Goal: Task Accomplishment & Management: Use online tool/utility

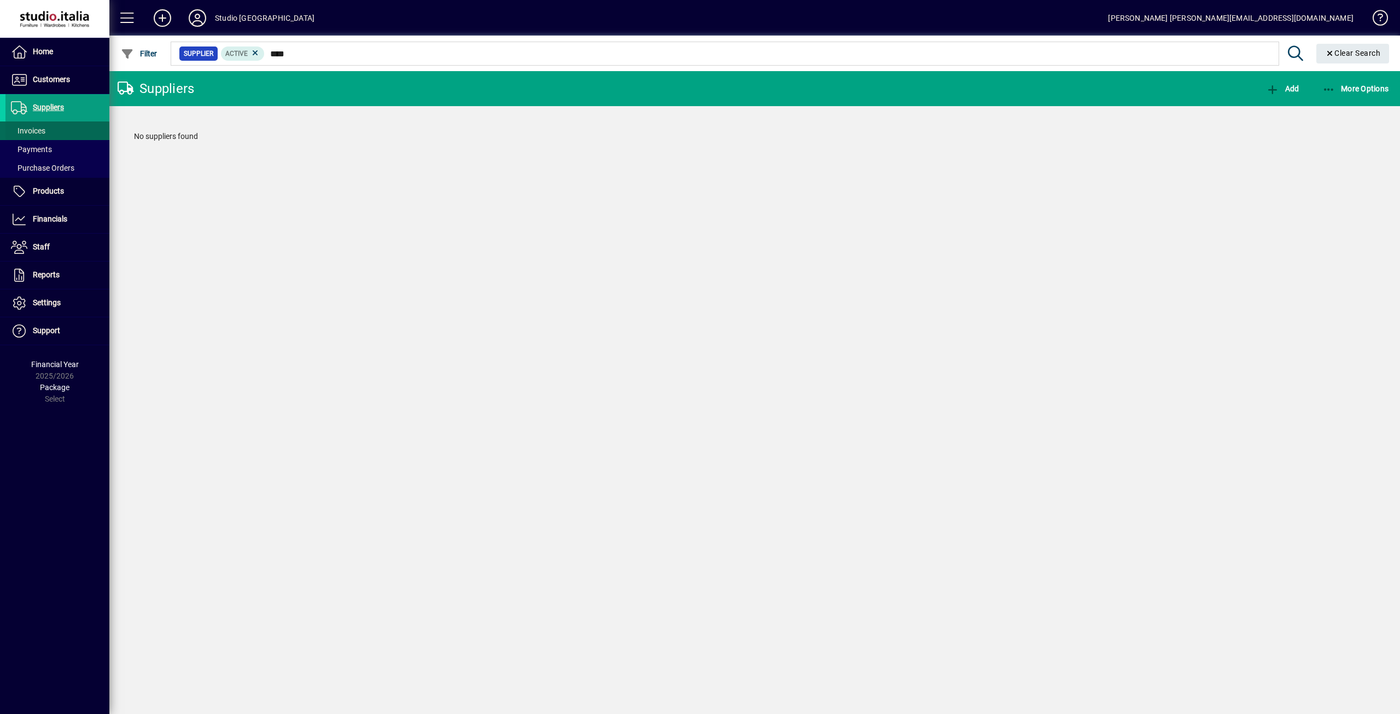
type input "****"
click at [72, 125] on span at bounding box center [57, 131] width 104 height 26
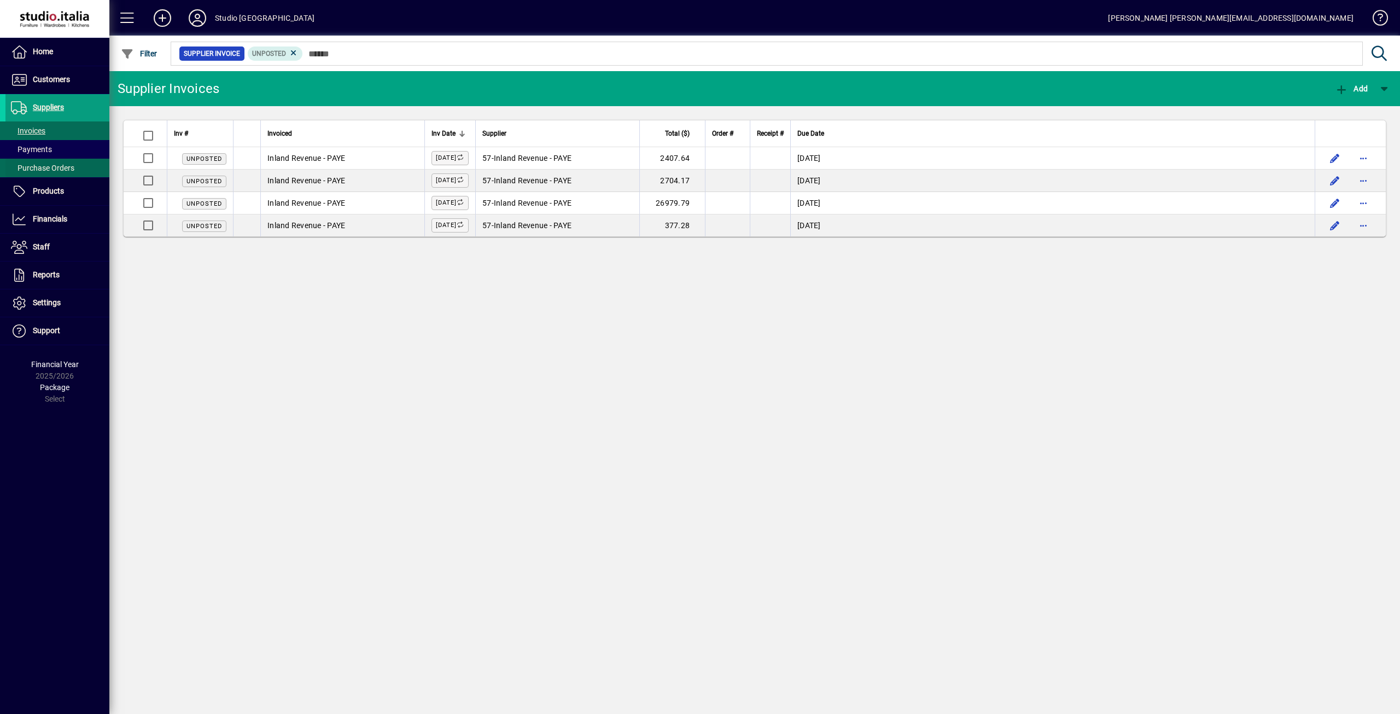
click at [66, 157] on span at bounding box center [57, 168] width 104 height 26
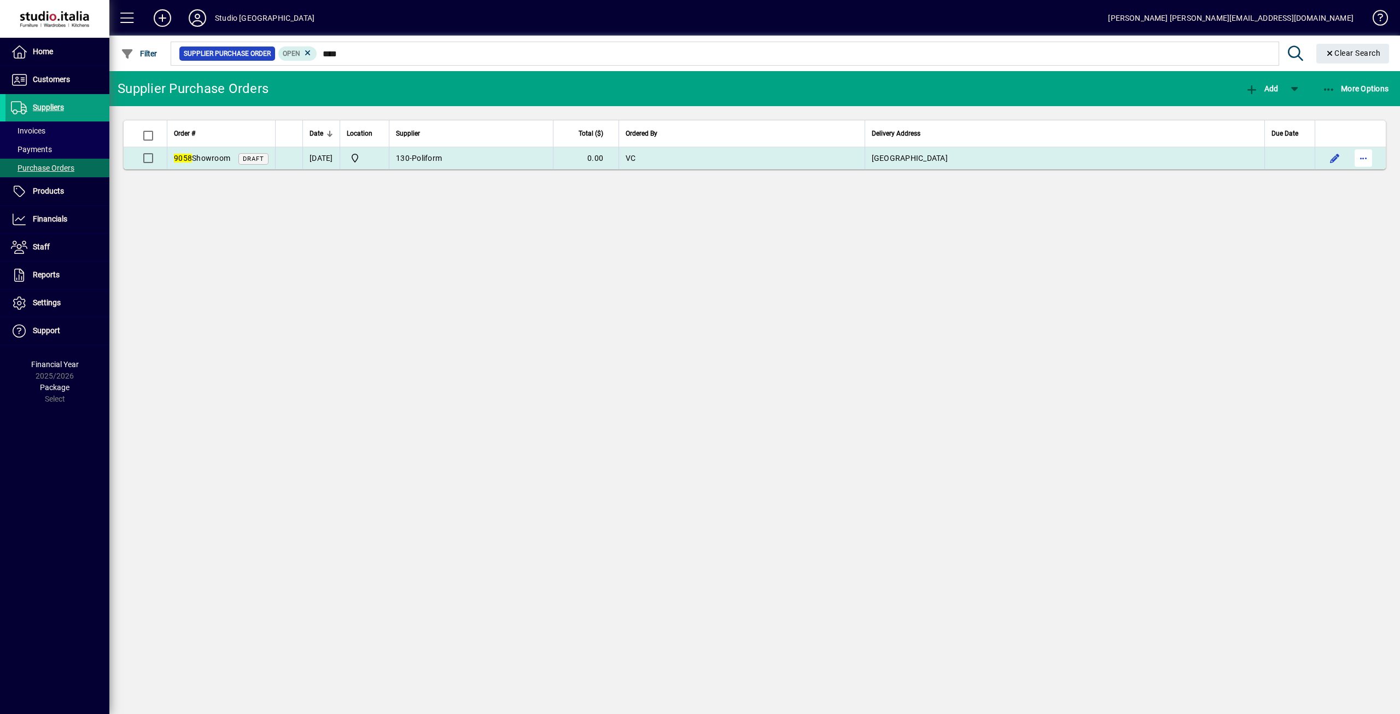
click at [1369, 155] on span "button" at bounding box center [1363, 158] width 26 height 26
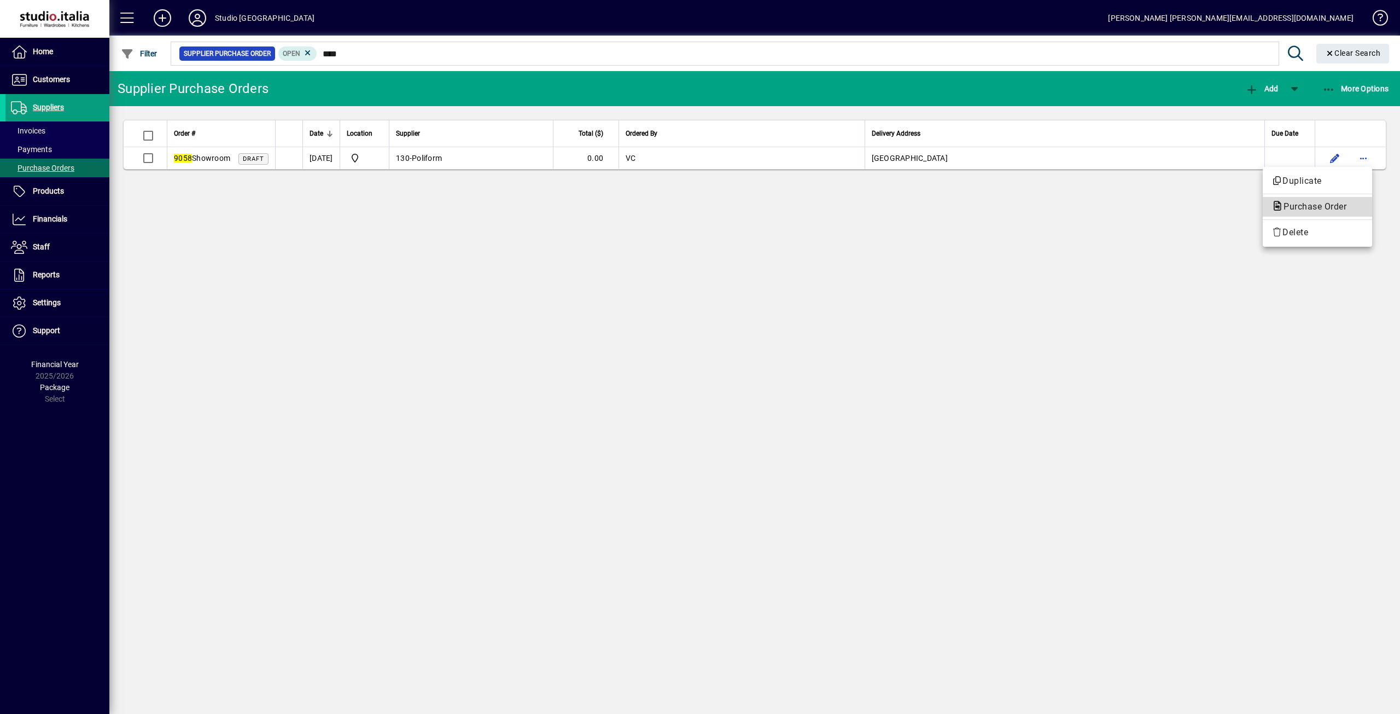
click at [1293, 211] on span "Purchase Order" at bounding box center [1311, 206] width 80 height 10
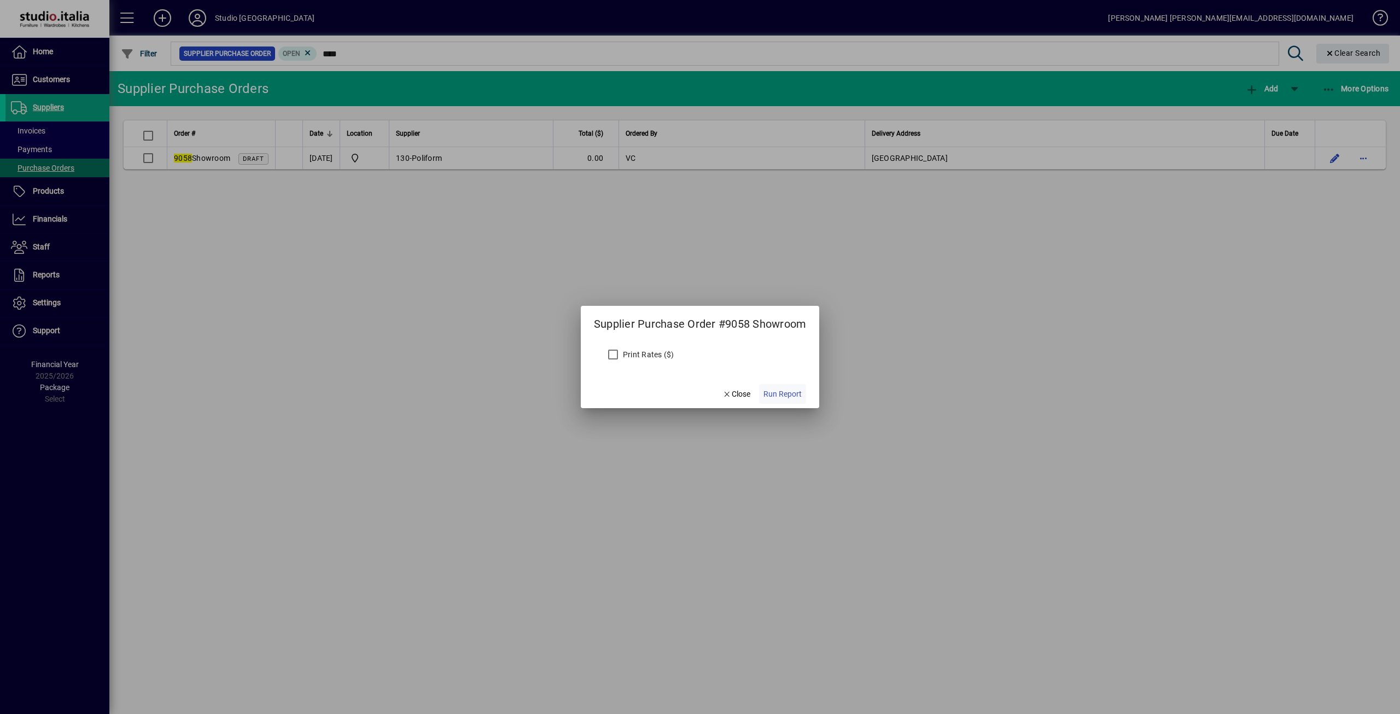
click at [771, 392] on span "Run Report" at bounding box center [782, 393] width 38 height 11
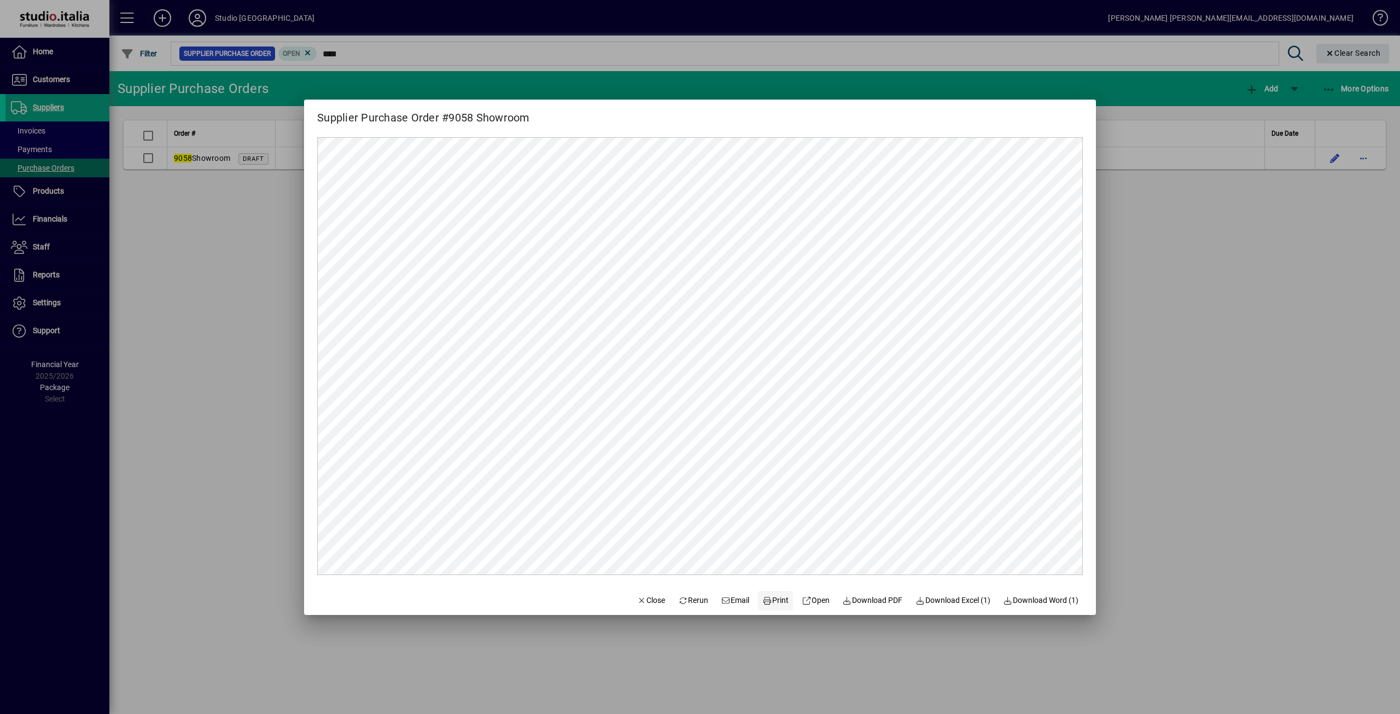
click at [778, 600] on span "Print" at bounding box center [775, 599] width 26 height 11
click at [633, 593] on span "button" at bounding box center [651, 600] width 37 height 26
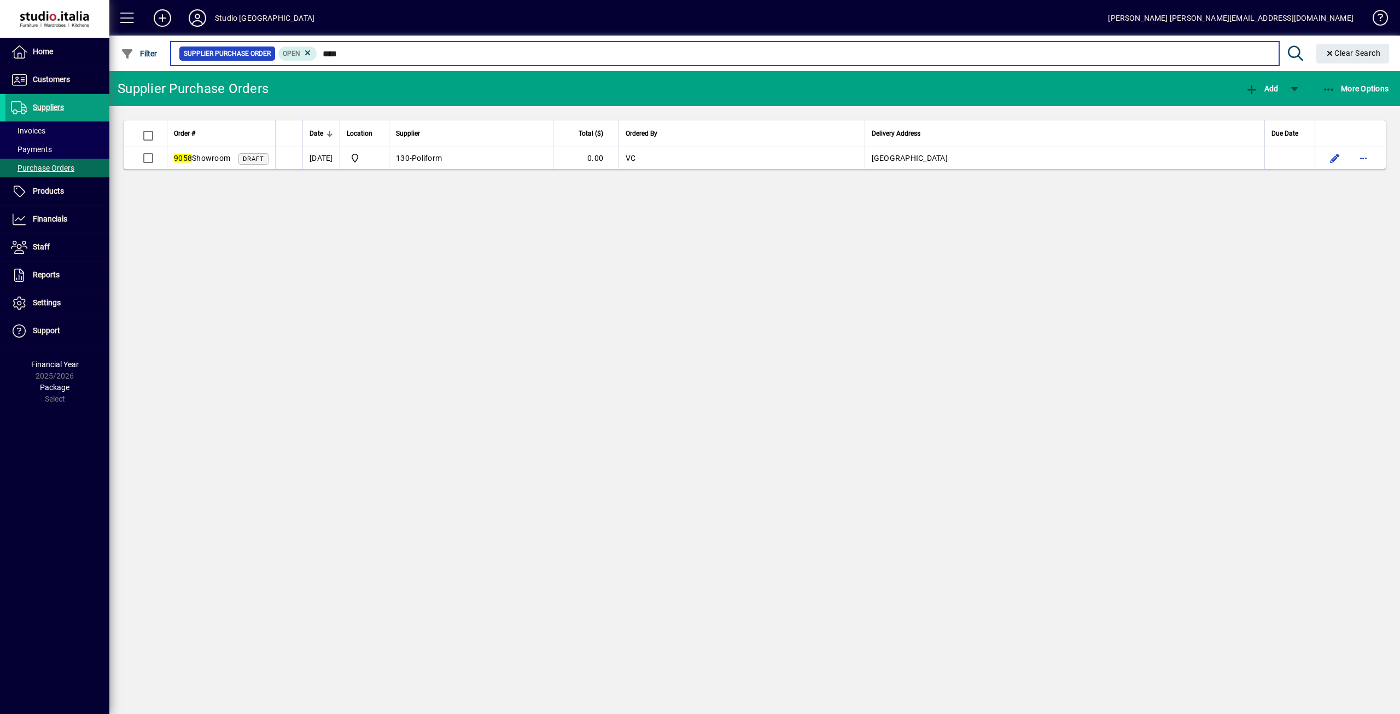
click at [363, 54] on input "****" at bounding box center [793, 53] width 953 height 15
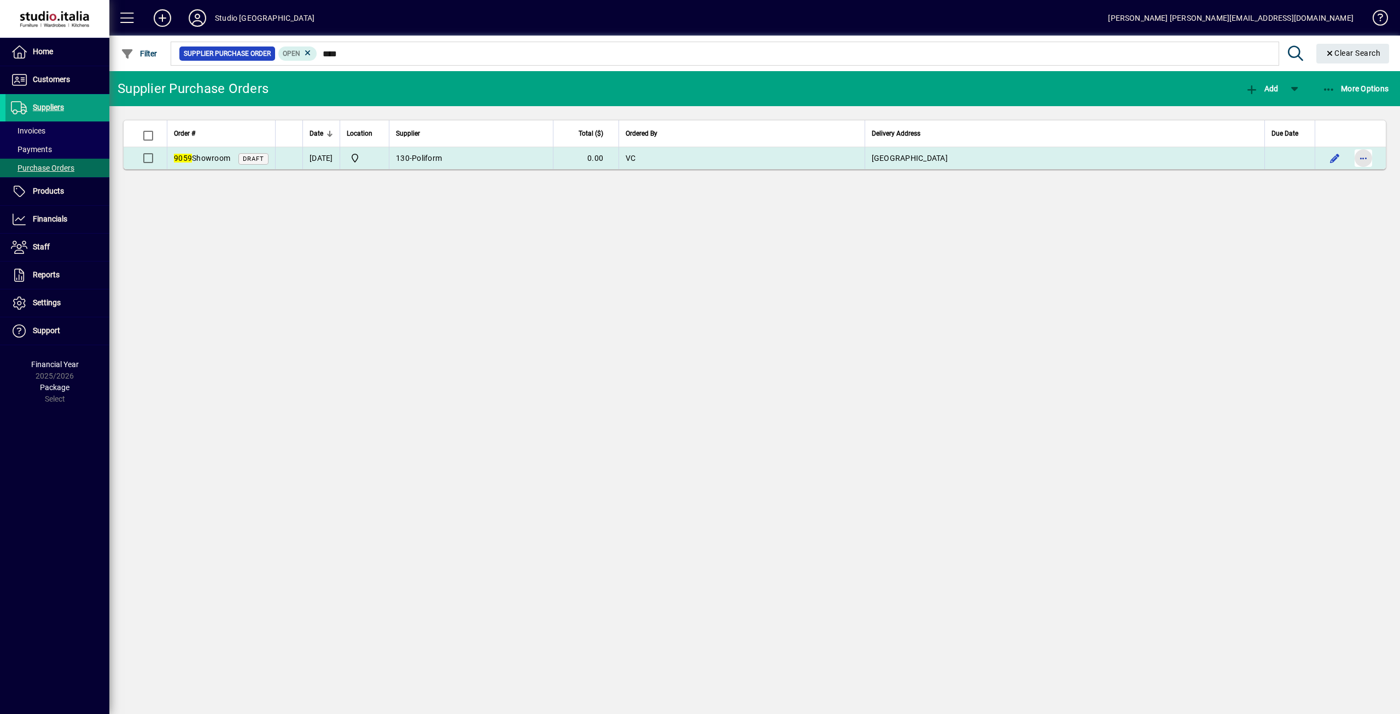
click at [1362, 151] on span "button" at bounding box center [1363, 158] width 26 height 26
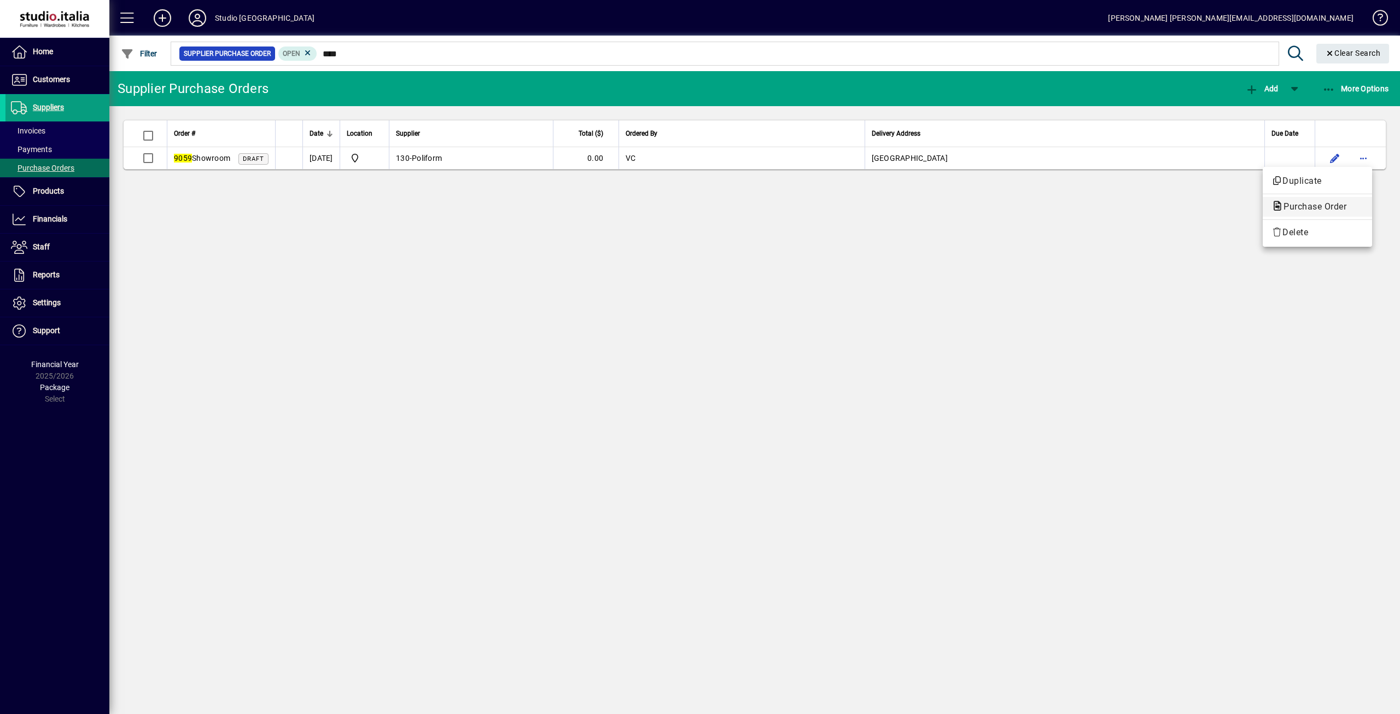
click at [1296, 207] on span "Purchase Order" at bounding box center [1311, 206] width 80 height 10
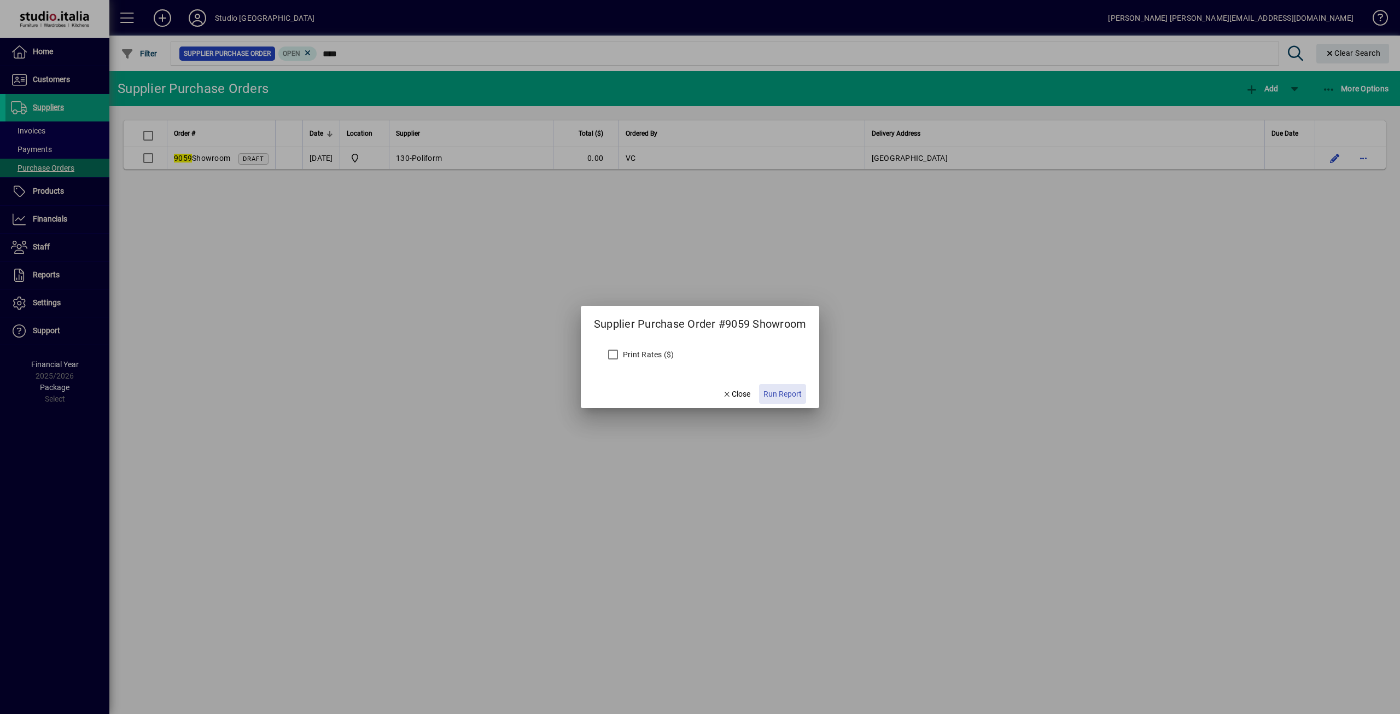
click at [795, 396] on span "Run Report" at bounding box center [782, 393] width 38 height 11
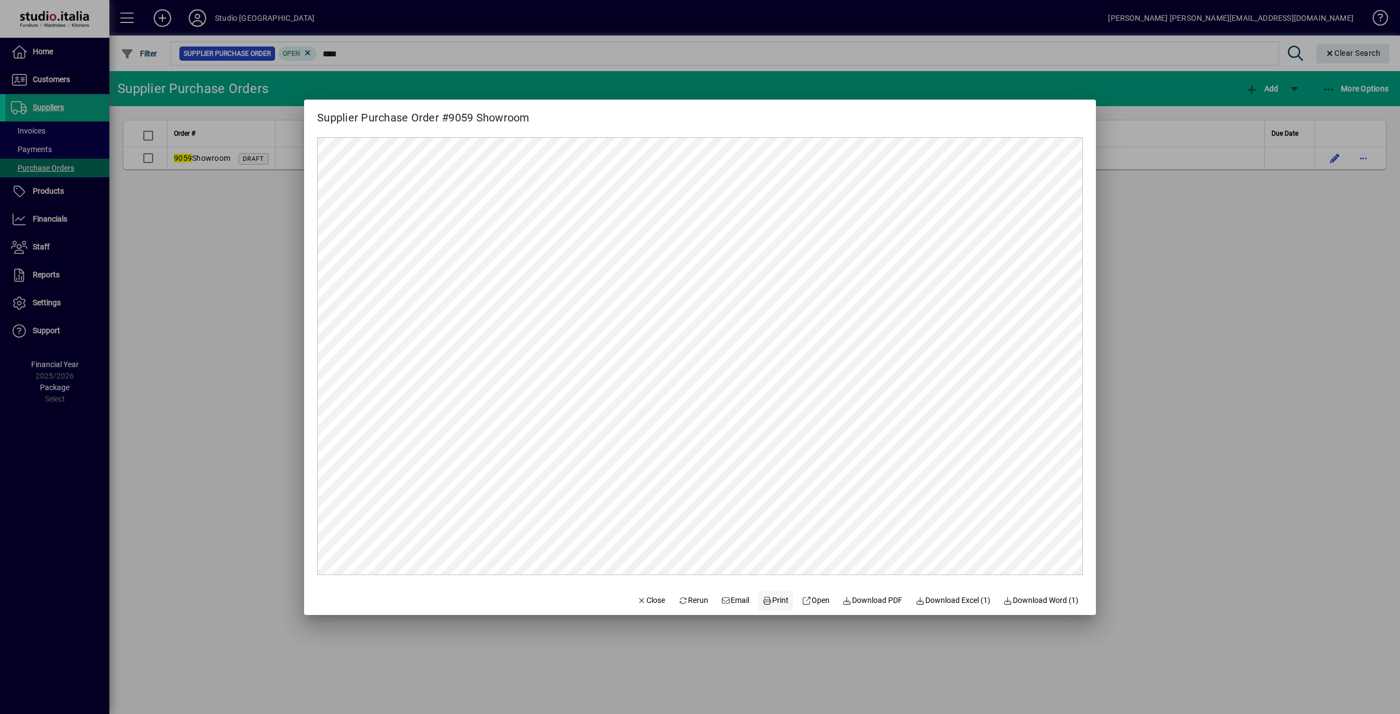
click at [775, 598] on span "Print" at bounding box center [775, 599] width 26 height 11
click at [637, 603] on span "Close" at bounding box center [651, 599] width 28 height 11
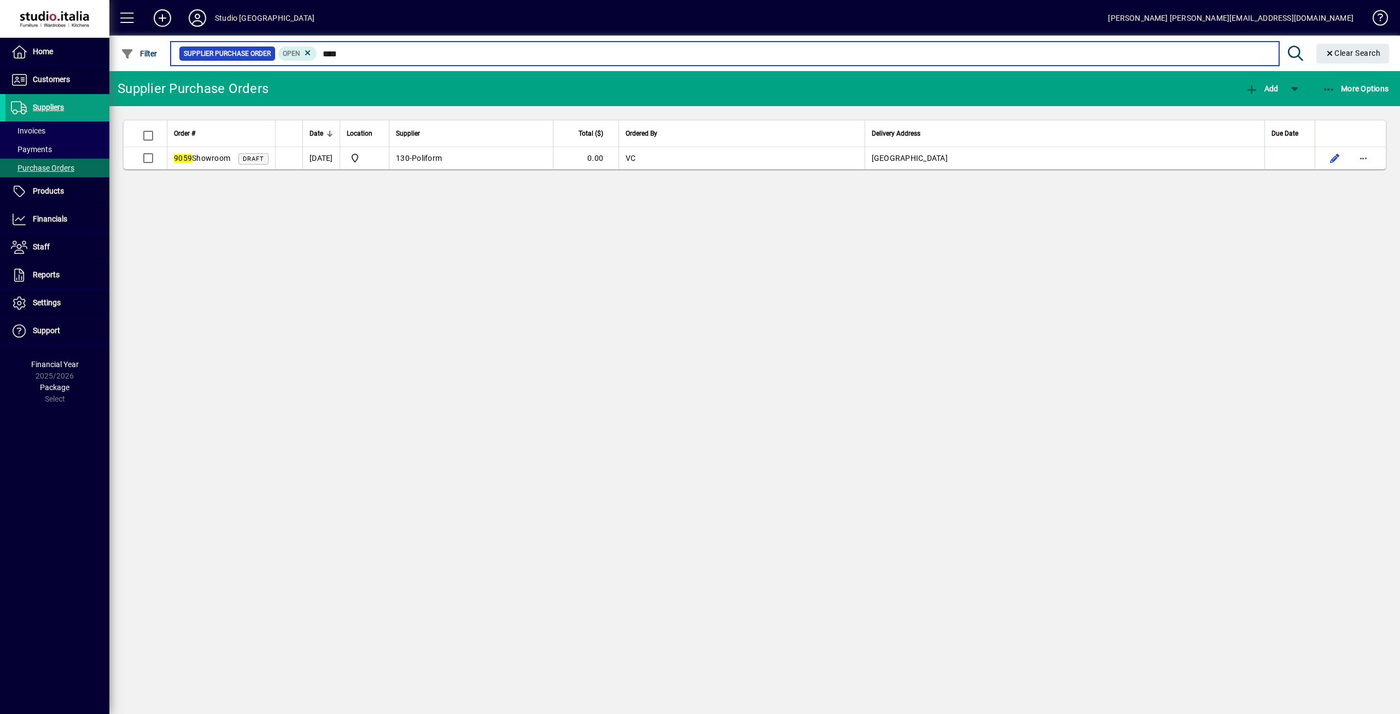
click at [367, 50] on input "****" at bounding box center [793, 53] width 953 height 15
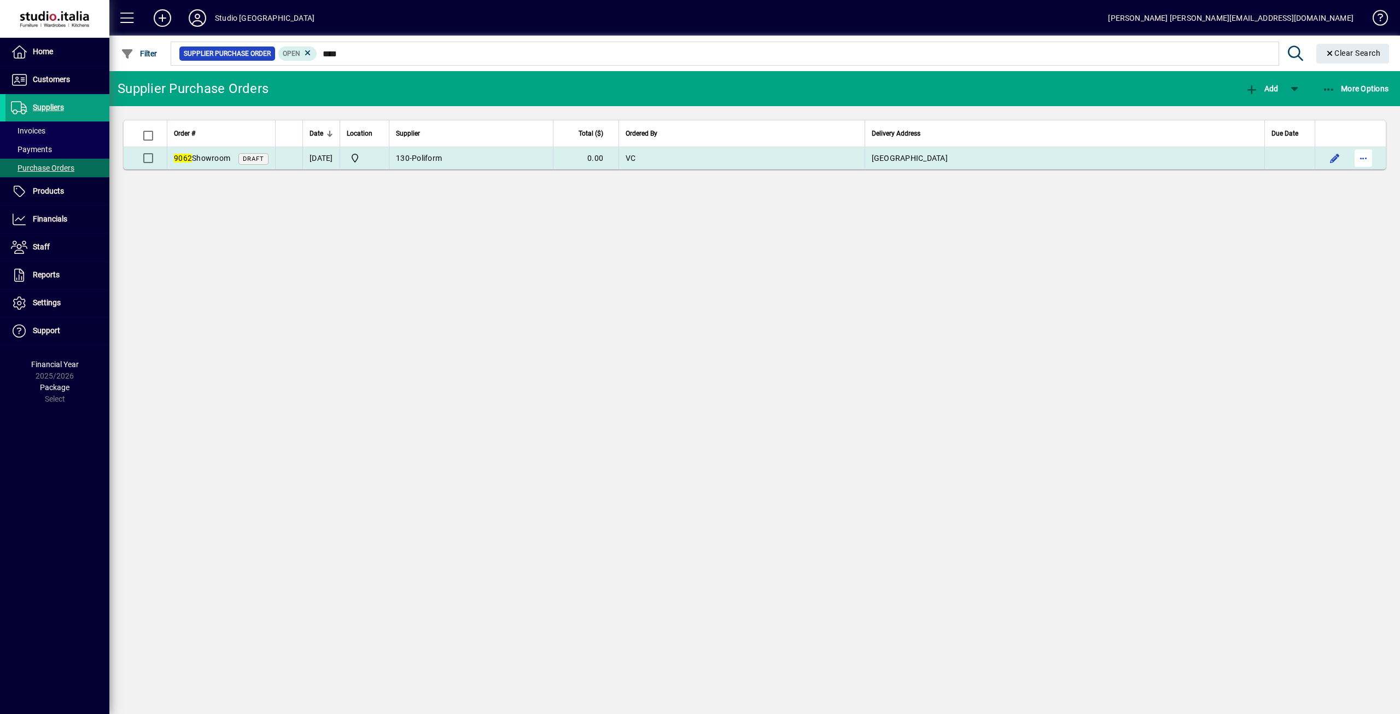
click at [1356, 162] on span "button" at bounding box center [1363, 158] width 26 height 26
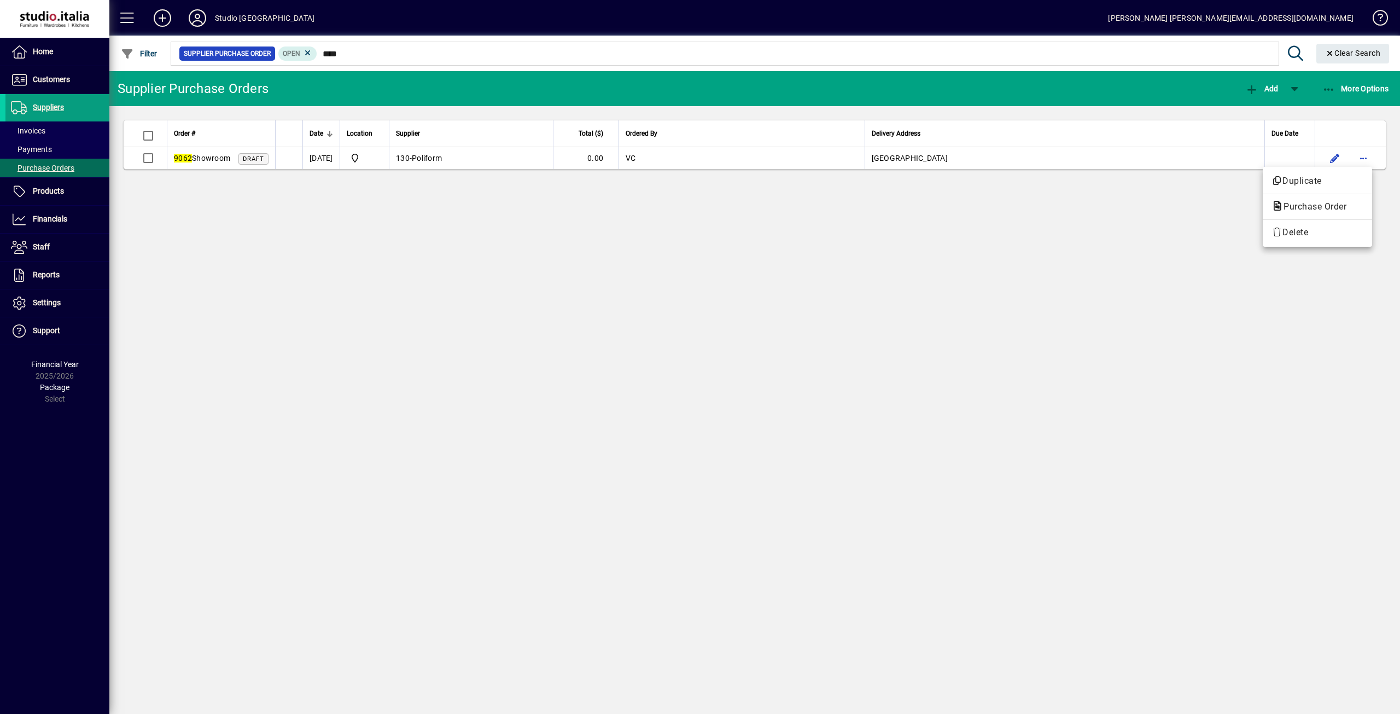
click at [1290, 207] on span "Purchase Order" at bounding box center [1311, 206] width 80 height 10
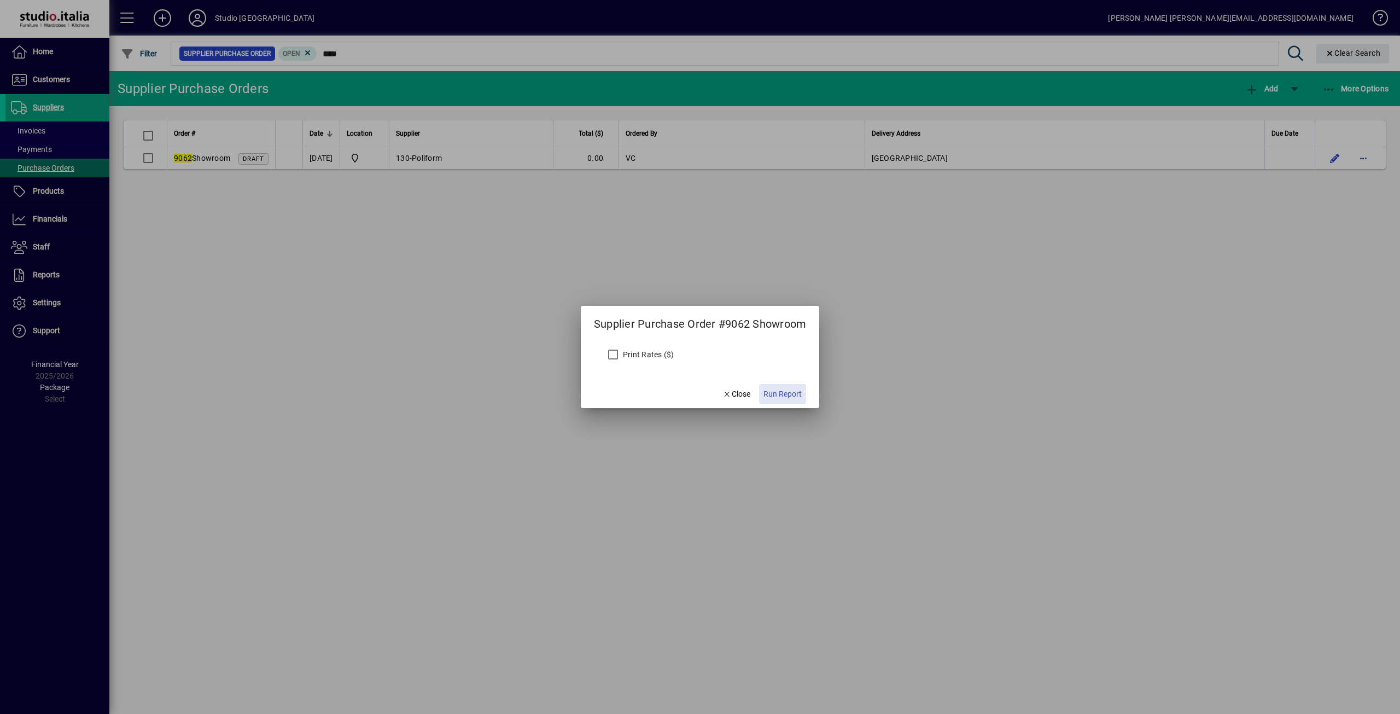
click at [795, 388] on span "Run Report" at bounding box center [782, 393] width 38 height 11
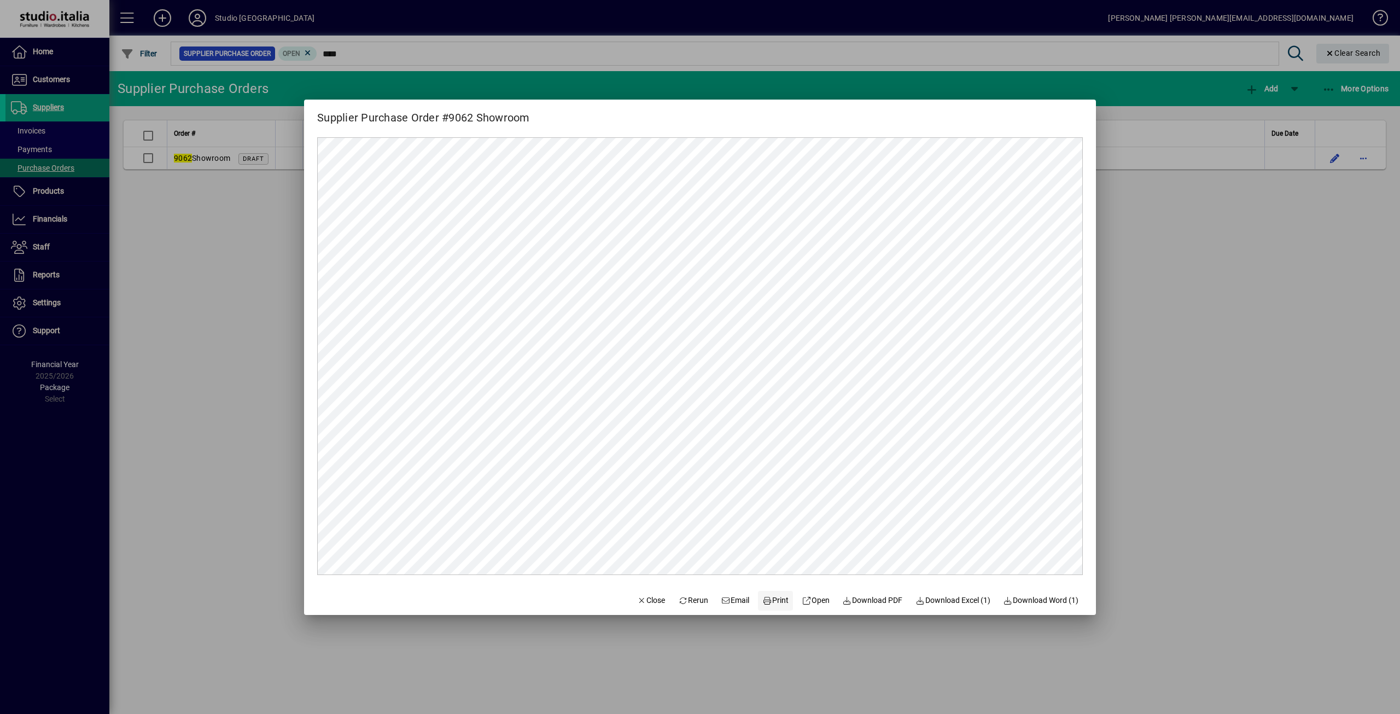
click at [773, 592] on span at bounding box center [775, 600] width 35 height 26
click at [637, 597] on icon "button" at bounding box center [642, 601] width 10 height 8
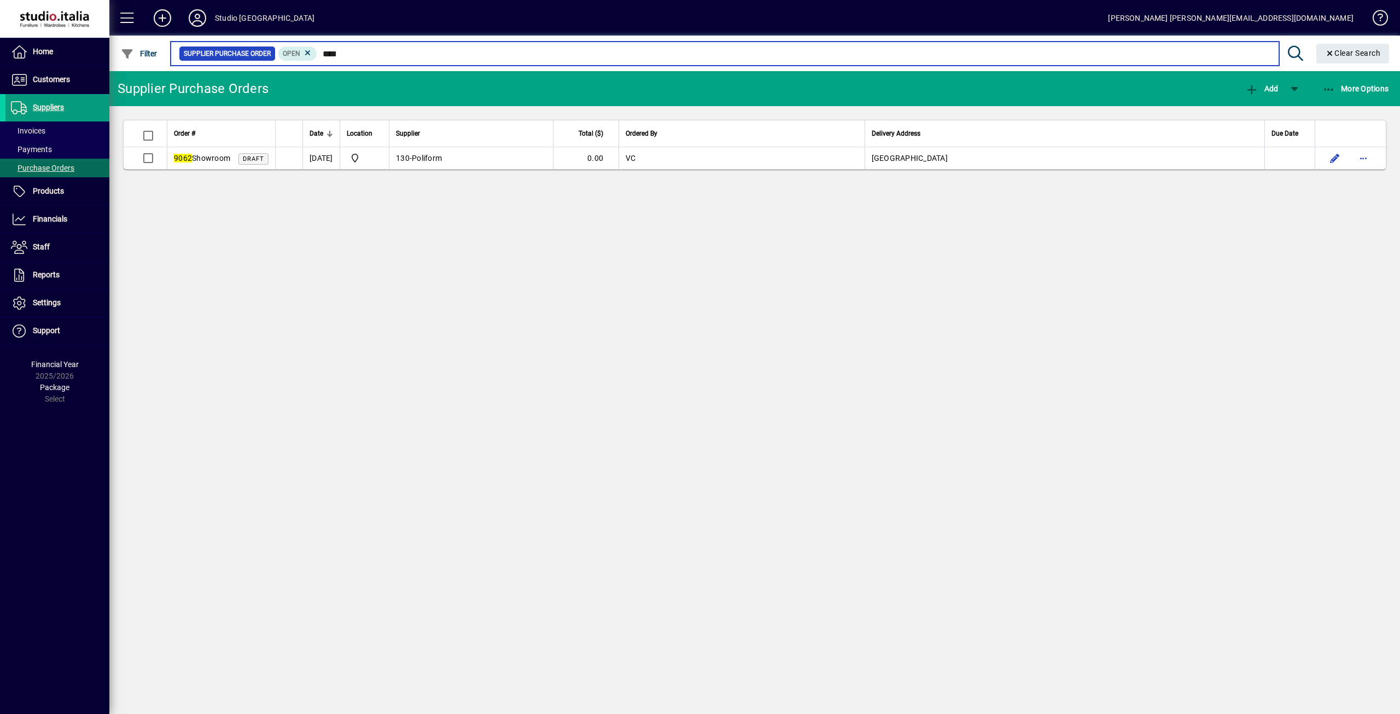
click at [360, 56] on input "****" at bounding box center [793, 53] width 953 height 15
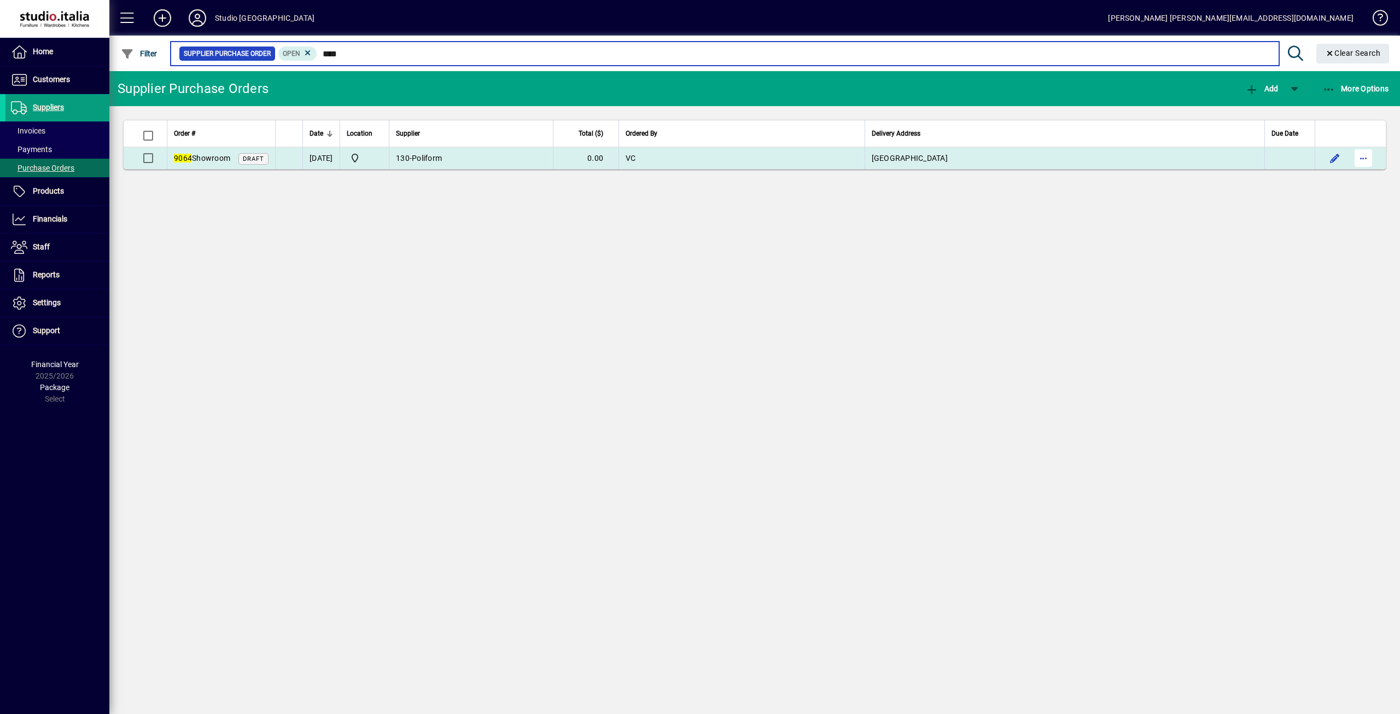
type input "****"
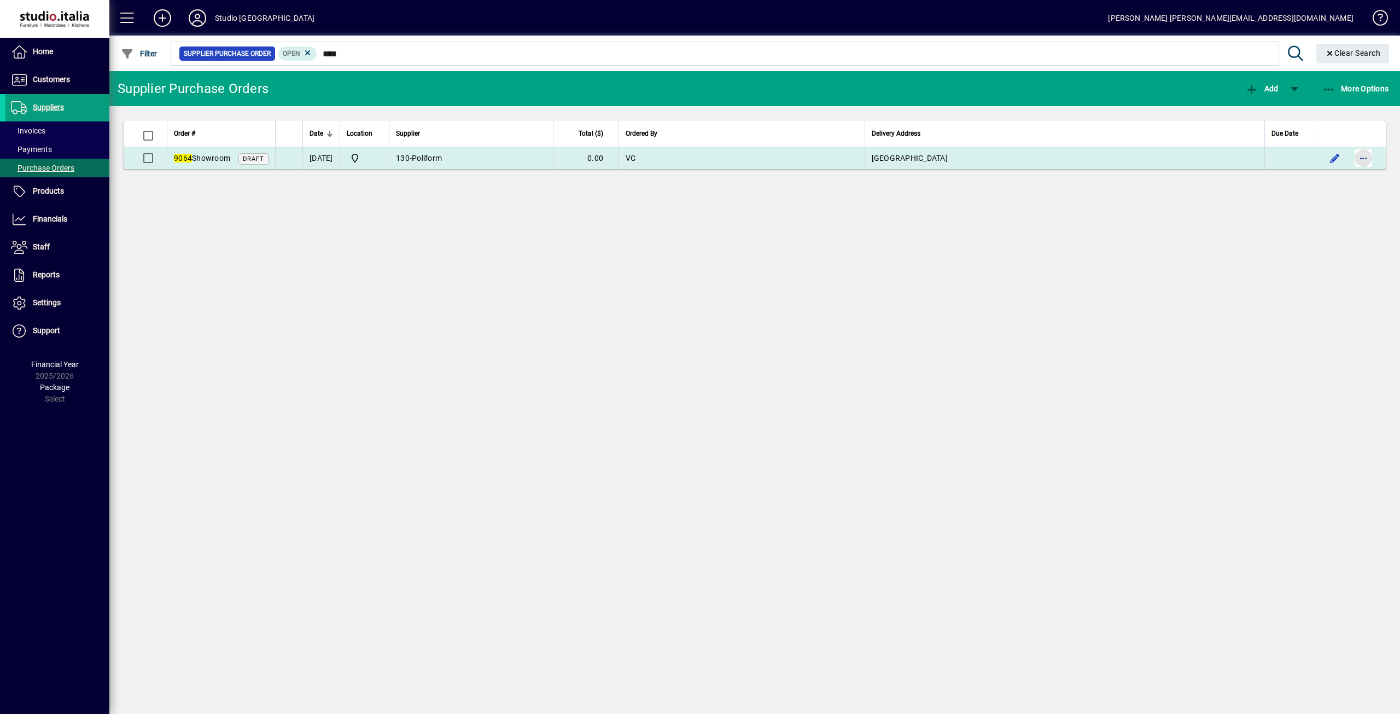
click at [1359, 163] on span "button" at bounding box center [1363, 158] width 26 height 26
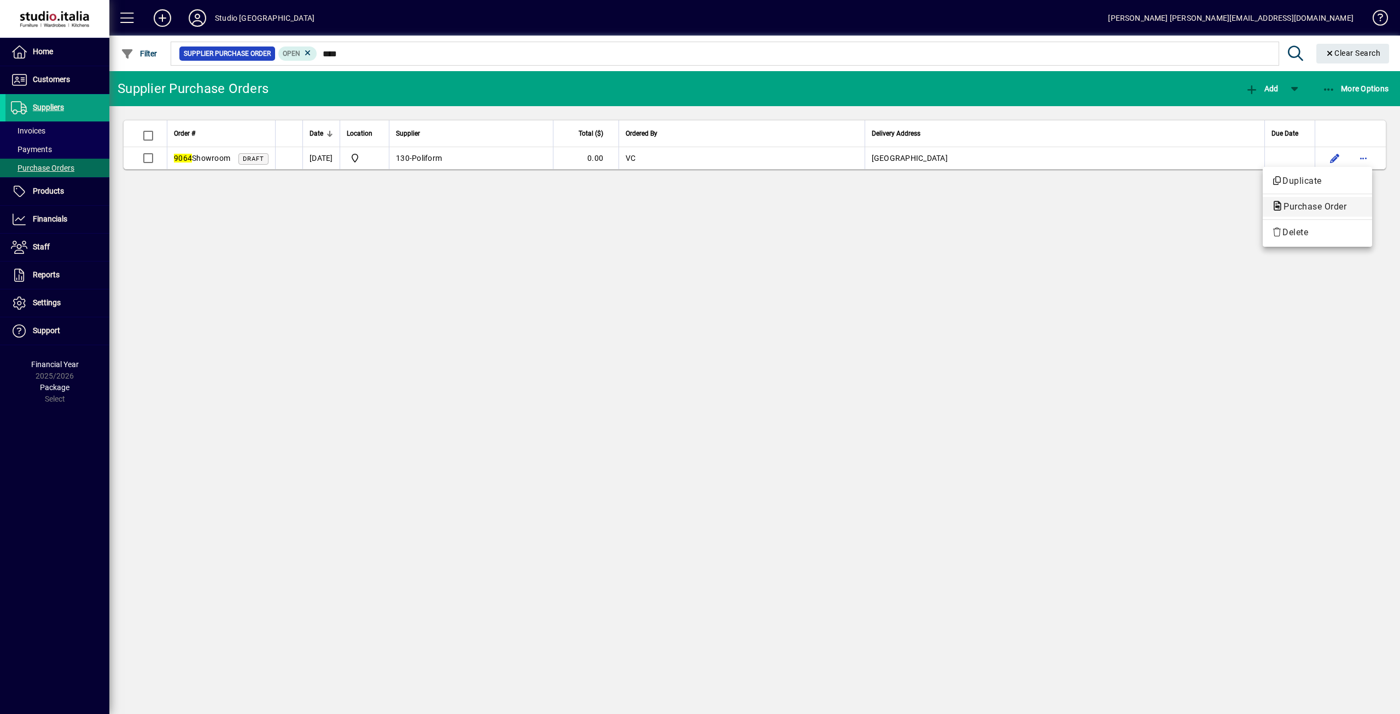
click at [1298, 203] on span "Purchase Order" at bounding box center [1311, 206] width 80 height 10
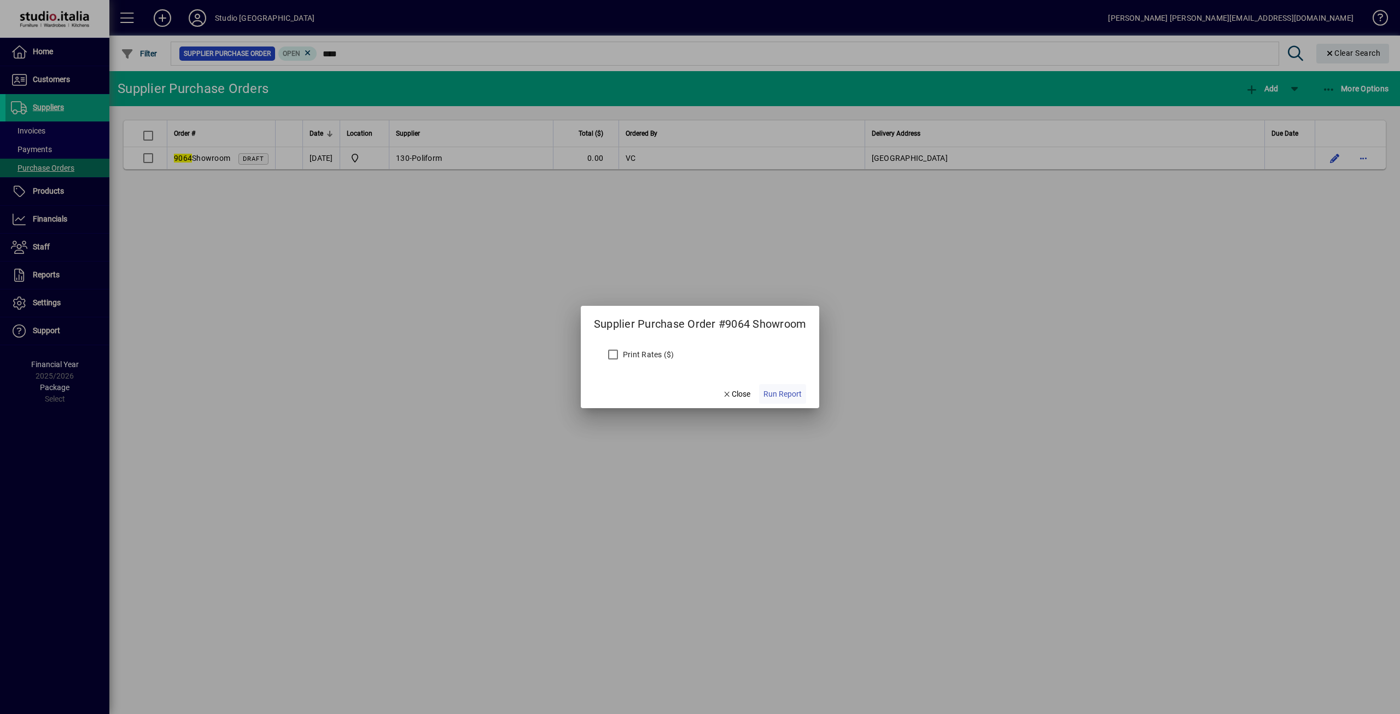
click at [792, 401] on span "button" at bounding box center [782, 394] width 47 height 26
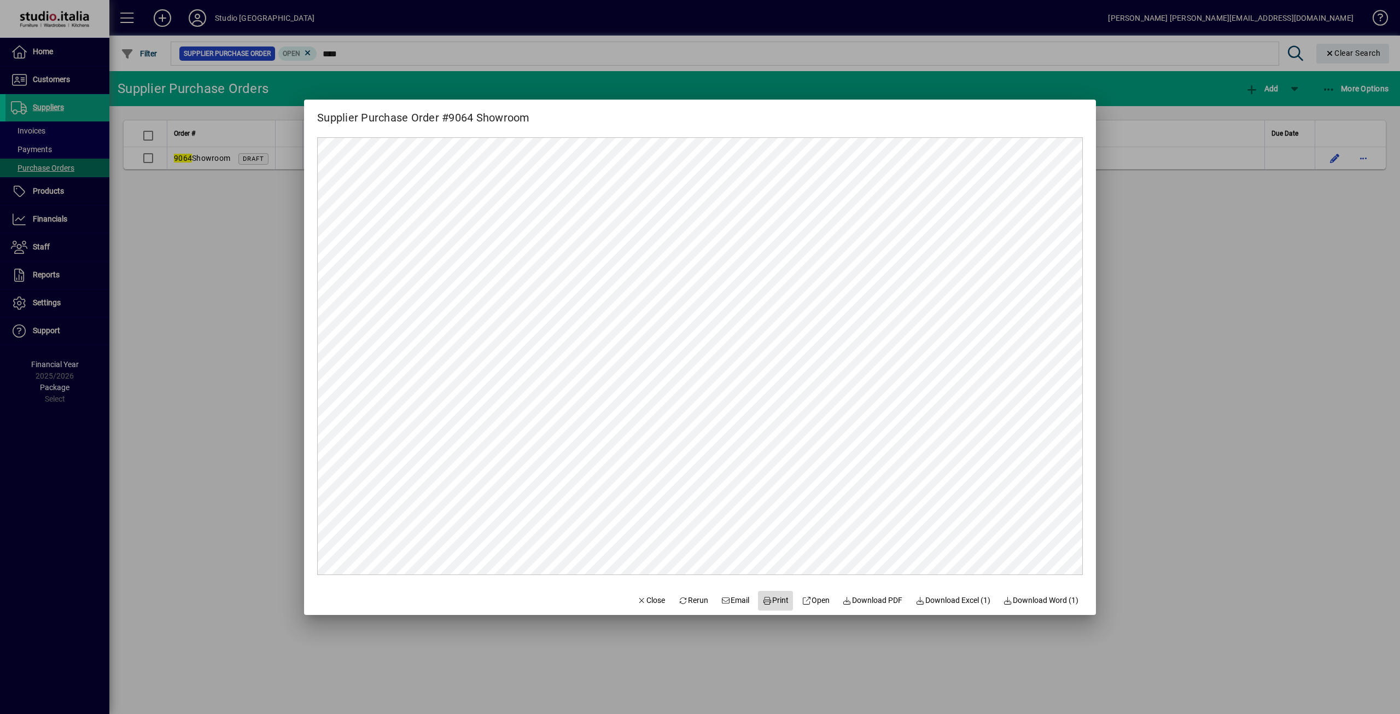
click at [771, 602] on span "Print" at bounding box center [775, 599] width 26 height 11
click at [641, 595] on span "Close" at bounding box center [651, 599] width 28 height 11
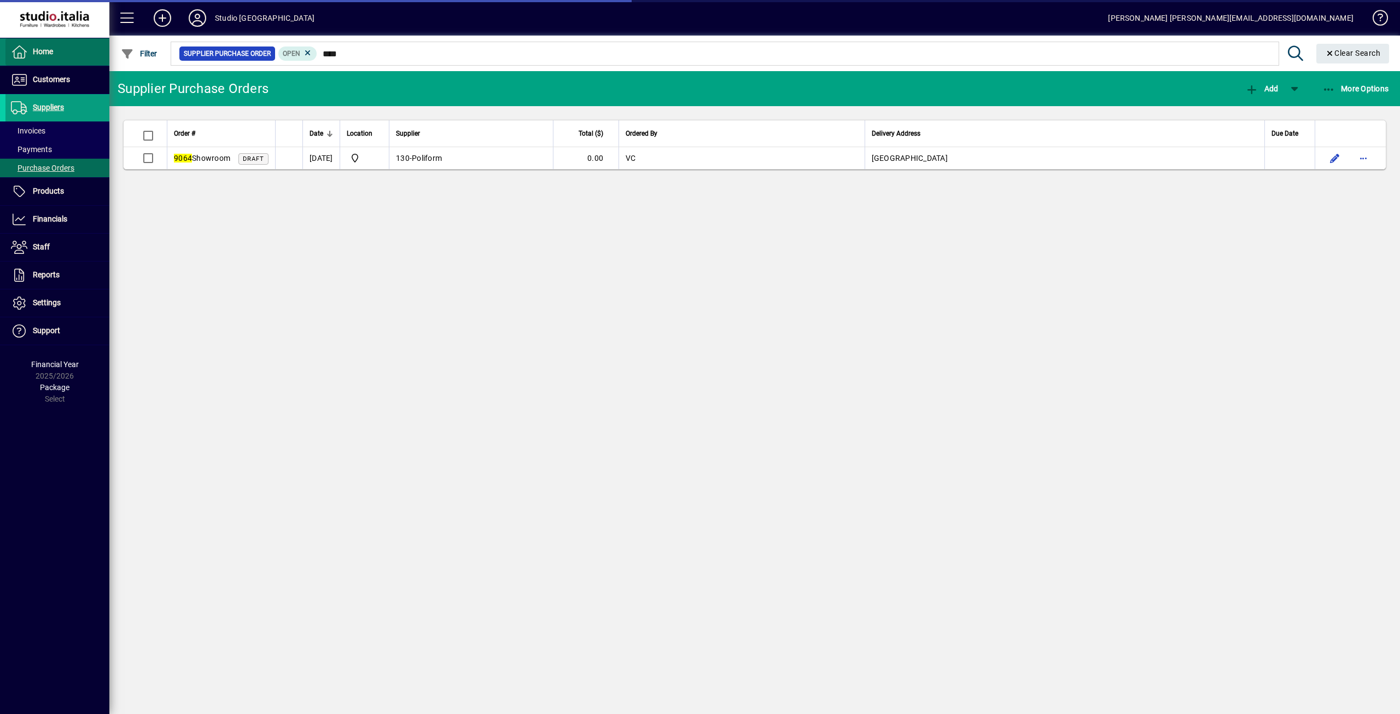
click at [44, 49] on span "Home" at bounding box center [43, 51] width 20 height 9
